Goal: Transaction & Acquisition: Purchase product/service

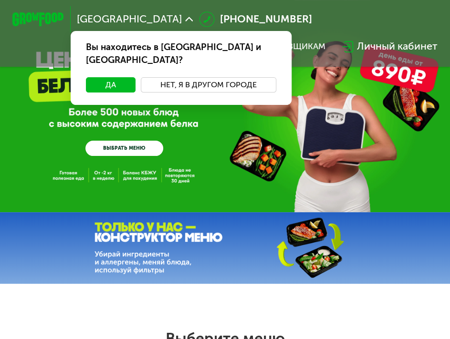
click at [196, 77] on button "Нет, я в другом городе" at bounding box center [209, 84] width 136 height 15
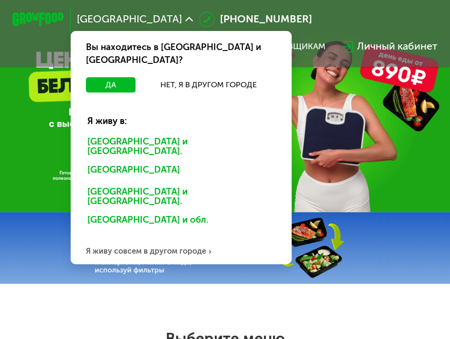
click at [147, 161] on div "[GEOGRAPHIC_DATA] и [GEOGRAPHIC_DATA]." at bounding box center [178, 171] width 200 height 21
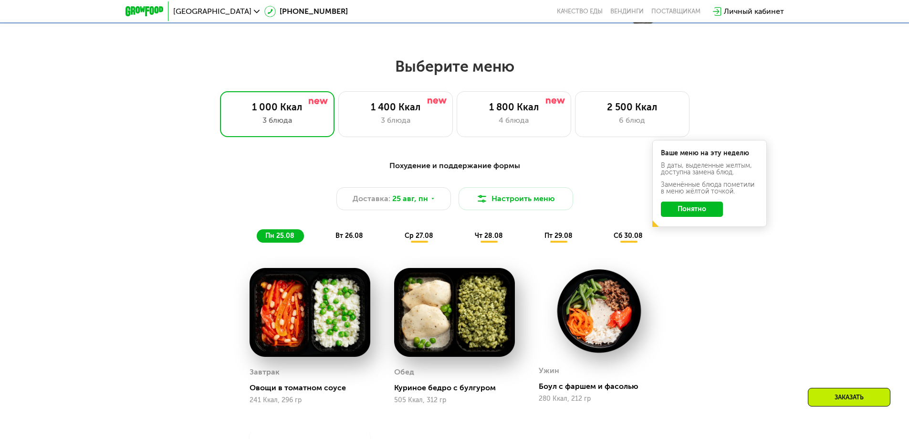
scroll to position [477, 0]
click at [457, 210] on button "Понятно" at bounding box center [692, 209] width 62 height 15
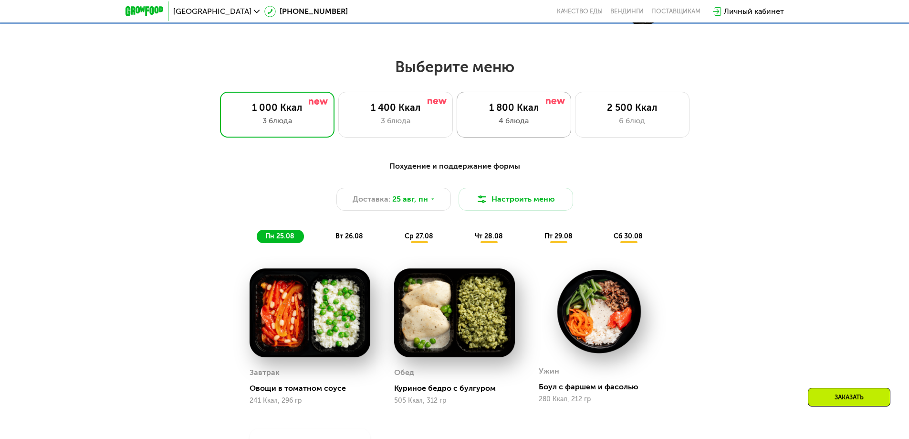
click at [457, 122] on div "4 блюда" at bounding box center [514, 120] width 95 height 11
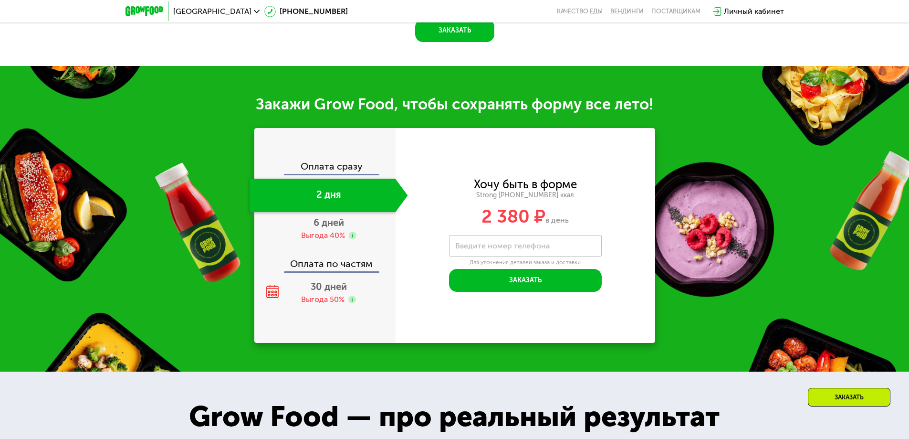
scroll to position [1002, 0]
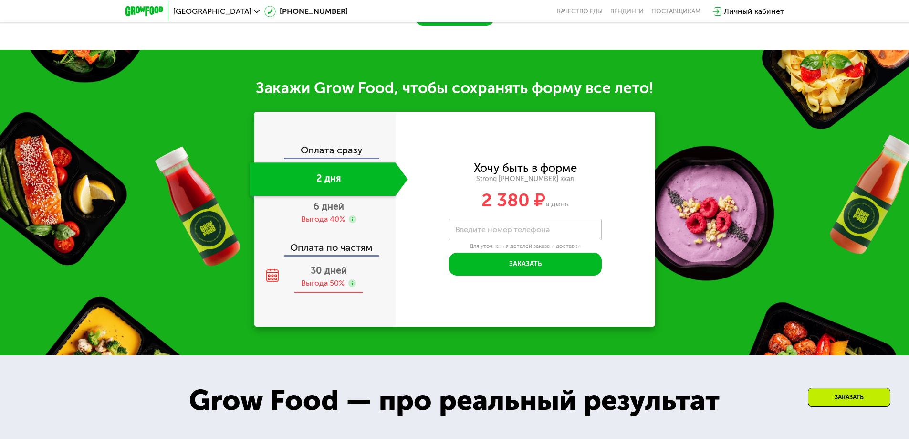
click at [321, 276] on span "30 дней" at bounding box center [329, 269] width 36 height 11
